Goal: Book appointment/travel/reservation

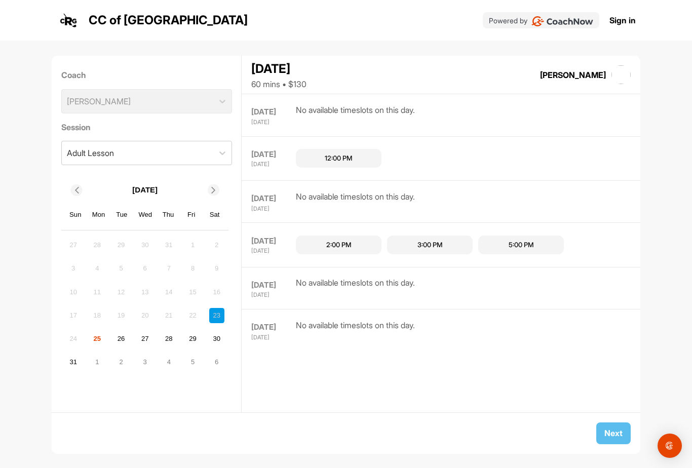
click at [148, 338] on div "27" at bounding box center [144, 338] width 15 height 15
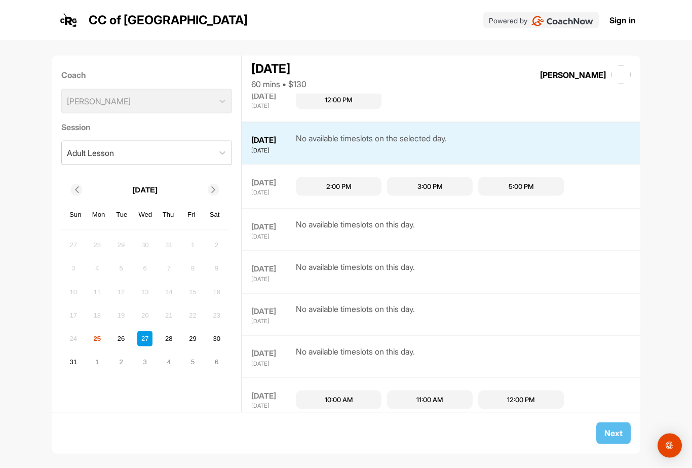
scroll to position [28, 0]
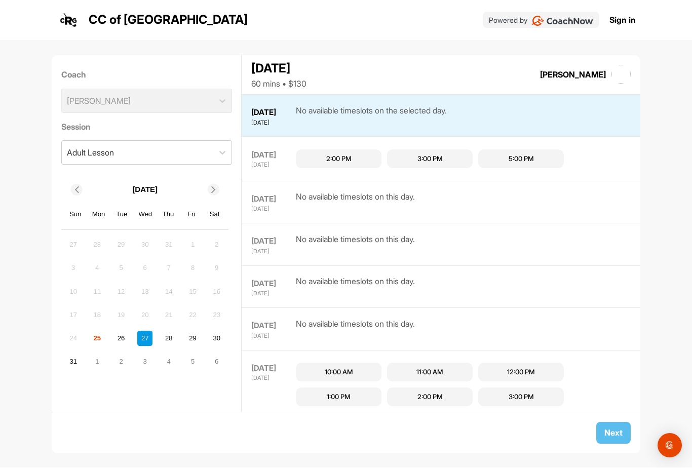
click at [173, 331] on div "28" at bounding box center [168, 338] width 15 height 15
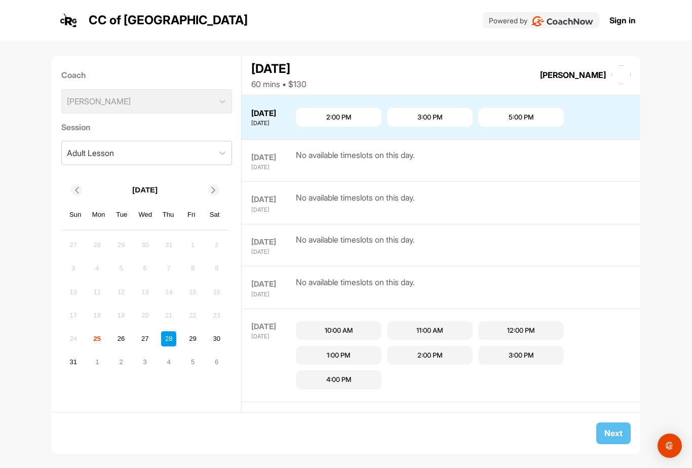
scroll to position [127, 0]
click at [118, 355] on div "2" at bounding box center [120, 362] width 15 height 15
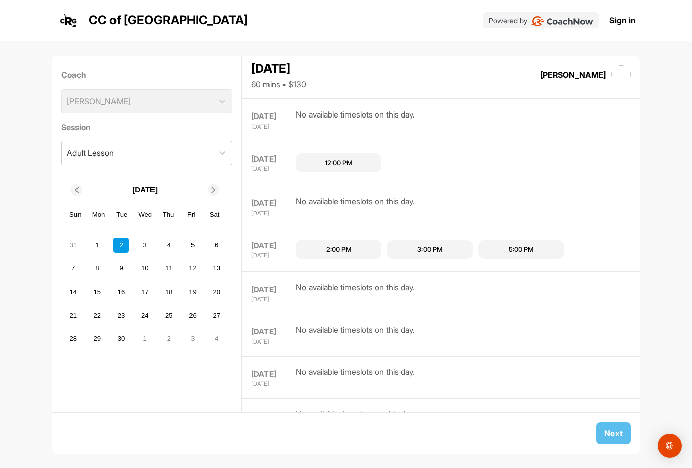
scroll to position [421, 0]
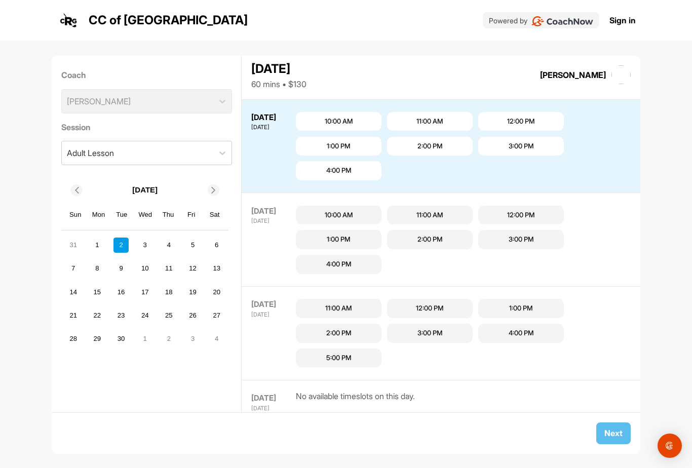
click at [151, 238] on div "3" at bounding box center [144, 245] width 15 height 15
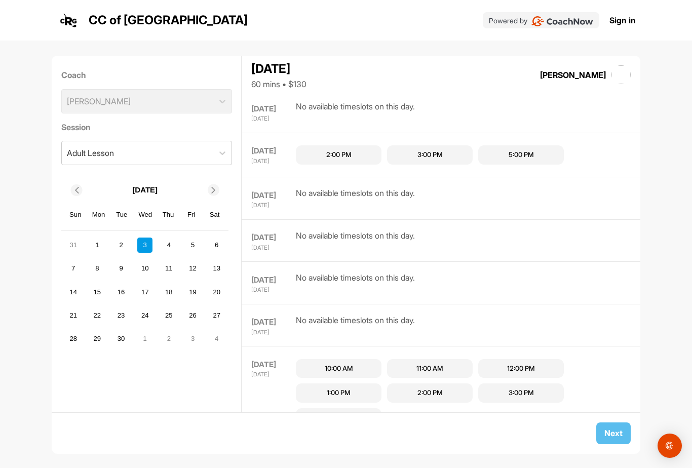
scroll to position [471, 0]
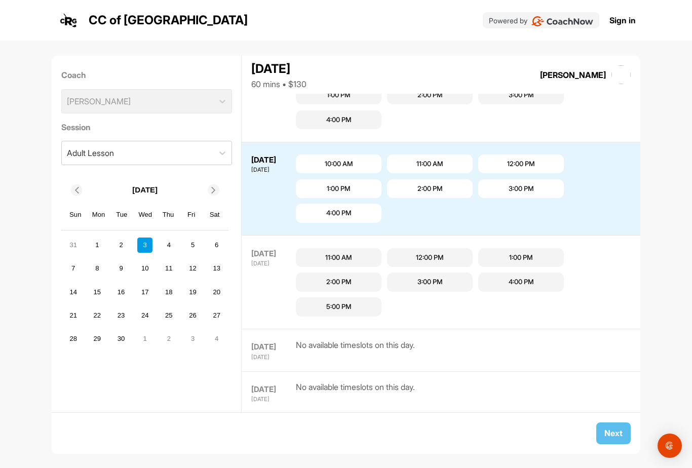
click at [172, 238] on div "4" at bounding box center [168, 245] width 15 height 15
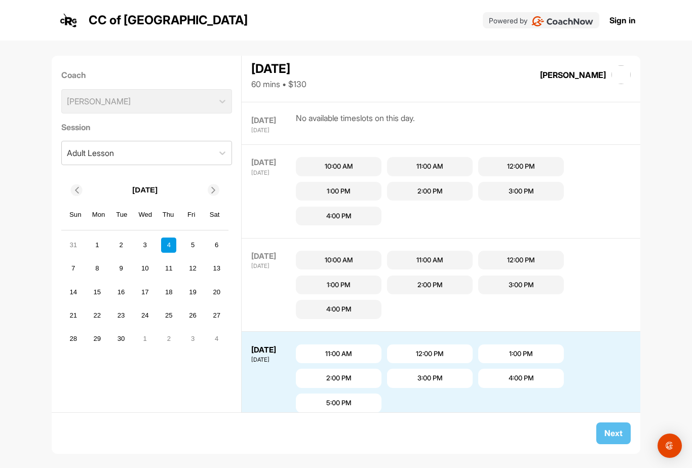
scroll to position [290, 0]
click at [342, 255] on div "10:00 AM" at bounding box center [339, 260] width 28 height 10
click at [614, 435] on button "Next" at bounding box center [613, 433] width 34 height 22
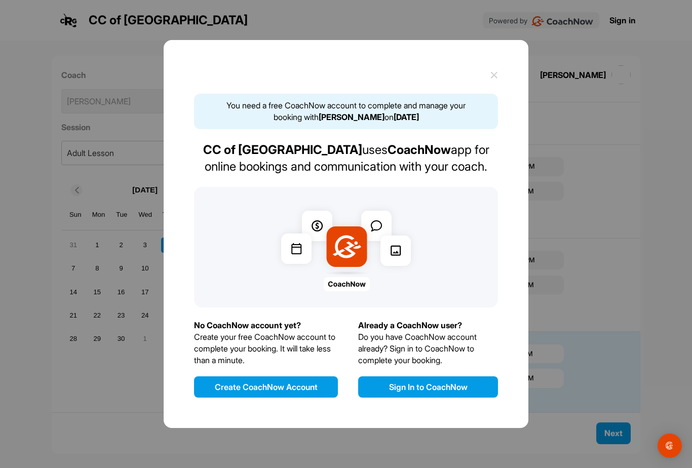
click at [413, 376] on button "Sign In to CoachNow" at bounding box center [428, 386] width 140 height 21
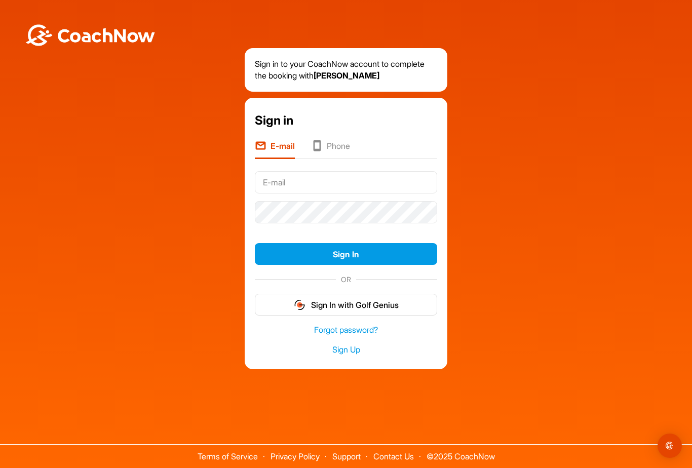
scroll to position [28, 0]
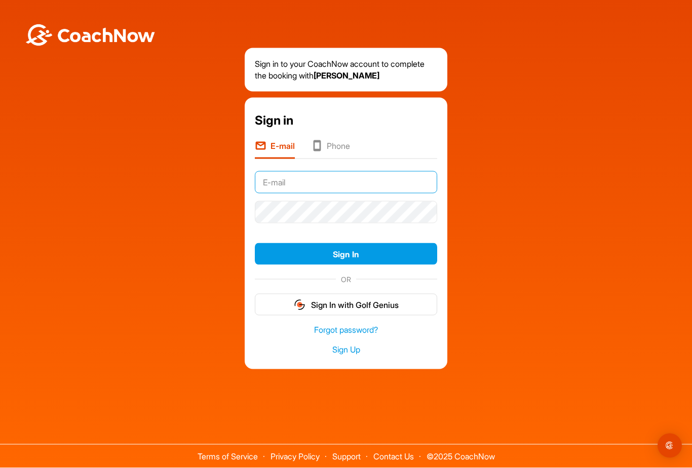
type input "bradley.gunnison@gmail.com"
click at [346, 243] on button "Sign In" at bounding box center [346, 254] width 182 height 22
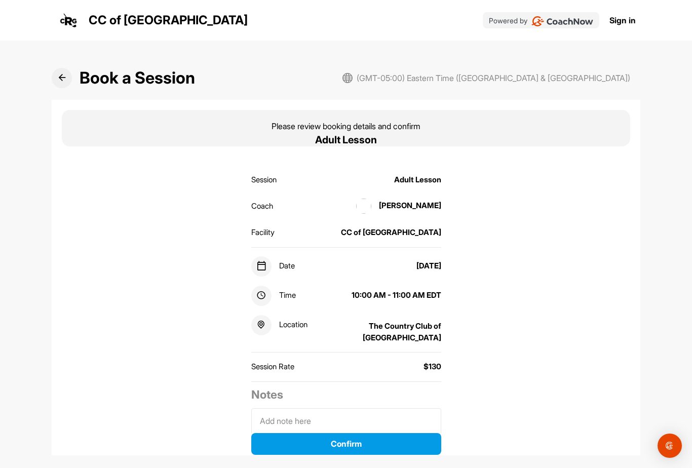
click at [351, 243] on div "Facility CC of [GEOGRAPHIC_DATA]" at bounding box center [346, 232] width 190 height 21
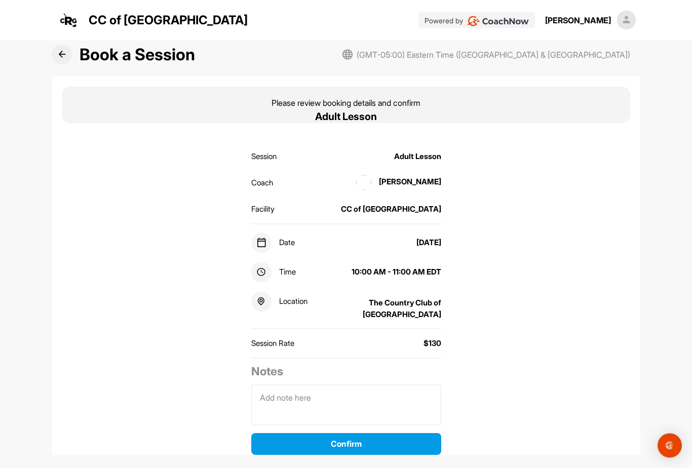
click at [347, 455] on button "Confirm" at bounding box center [346, 444] width 190 height 22
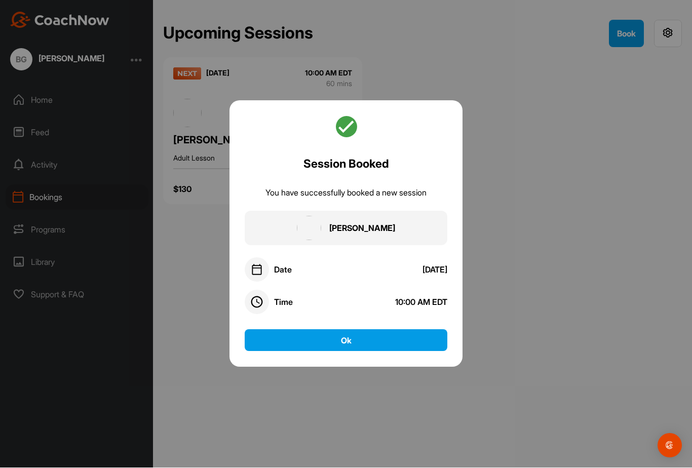
click at [350, 352] on button "Ok" at bounding box center [346, 341] width 203 height 22
